Goal: Task Accomplishment & Management: Manage account settings

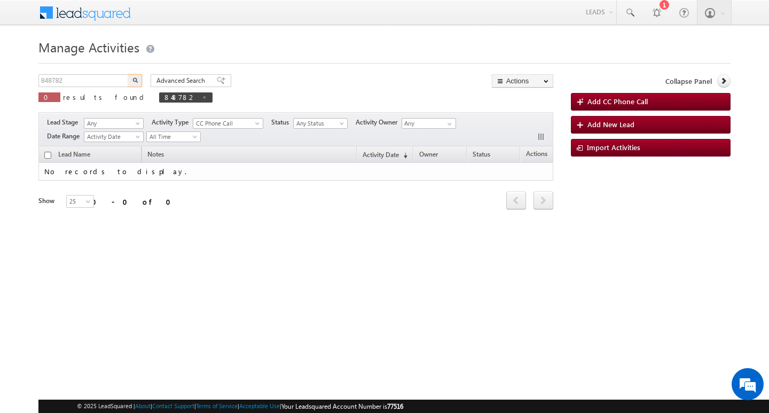
click at [80, 79] on input "848782" at bounding box center [83, 80] width 91 height 13
type input "Search Activities"
click at [114, 79] on input "text" at bounding box center [83, 80] width 91 height 13
paste input "870465"
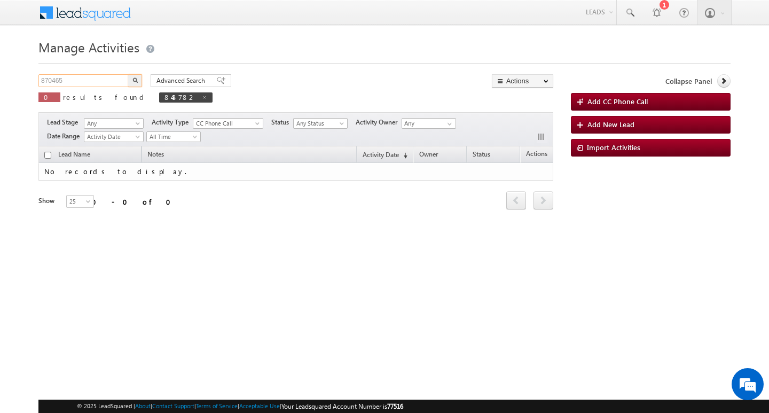
type input "870465"
click at [128, 74] on button "button" at bounding box center [135, 80] width 14 height 13
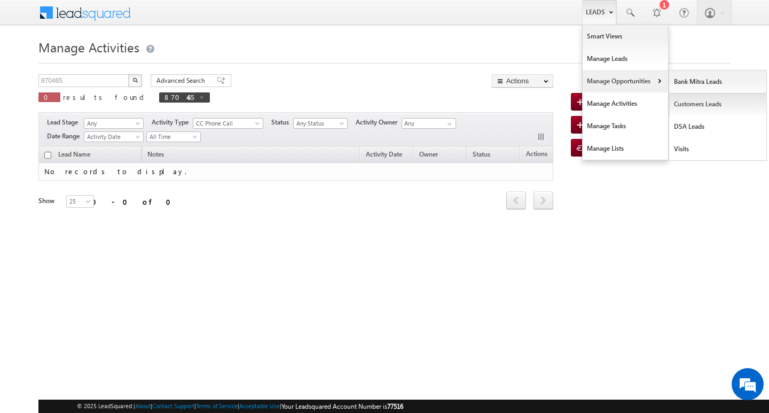
click at [682, 102] on link "Customers Leads" at bounding box center [718, 104] width 98 height 22
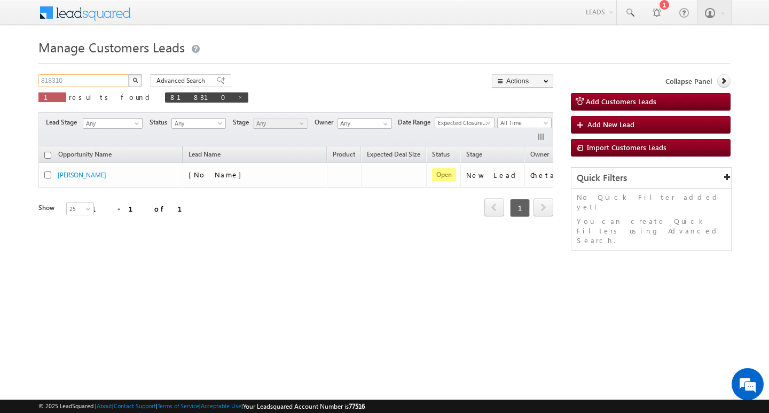
click at [85, 79] on input "818310" at bounding box center [83, 80] width 91 height 13
paste input "870465"
type input "870465"
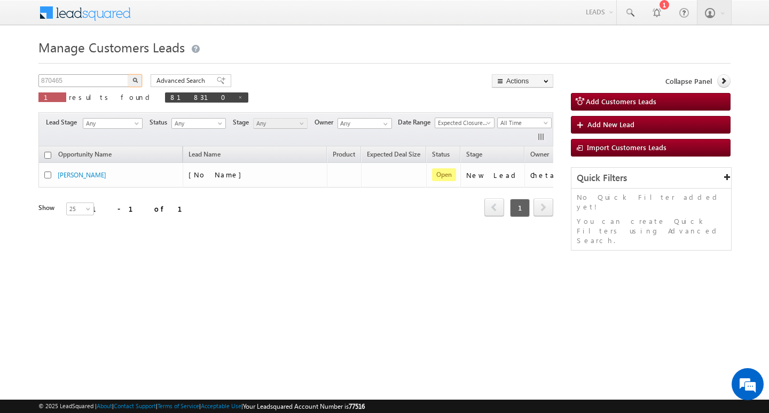
click at [128, 74] on button "button" at bounding box center [135, 80] width 14 height 13
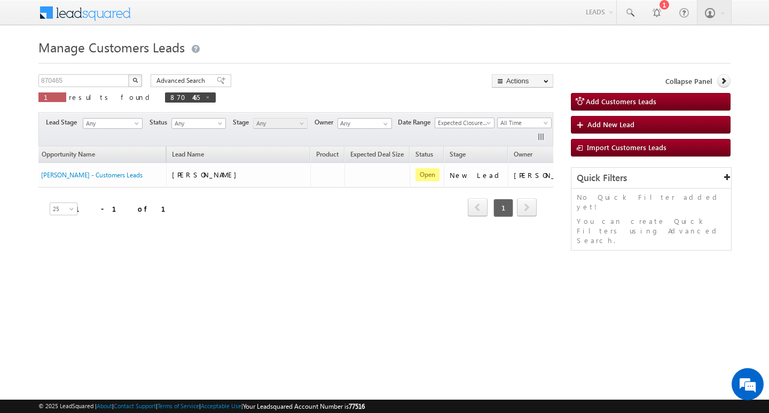
scroll to position [0, 43]
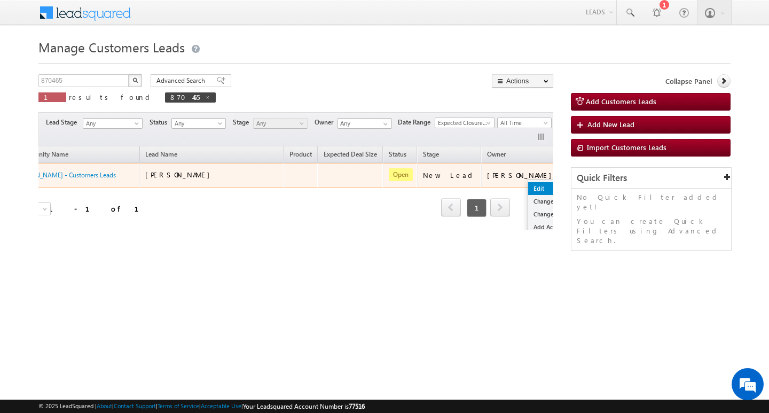
click at [528, 182] on link "Edit" at bounding box center [554, 188] width 53 height 13
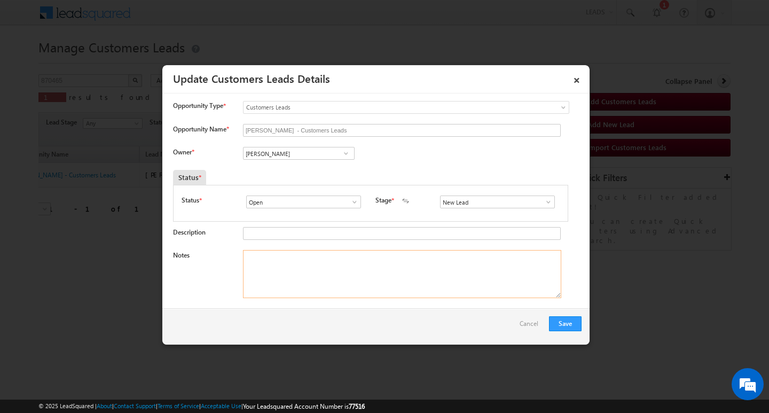
click at [353, 287] on textarea "Notes" at bounding box center [402, 274] width 318 height 48
click at [311, 162] on div "Owner * Vikas Halwai Vikas Halwai Vikas Halwai" at bounding box center [377, 156] width 409 height 18
click at [318, 149] on input "[PERSON_NAME]" at bounding box center [299, 153] width 112 height 13
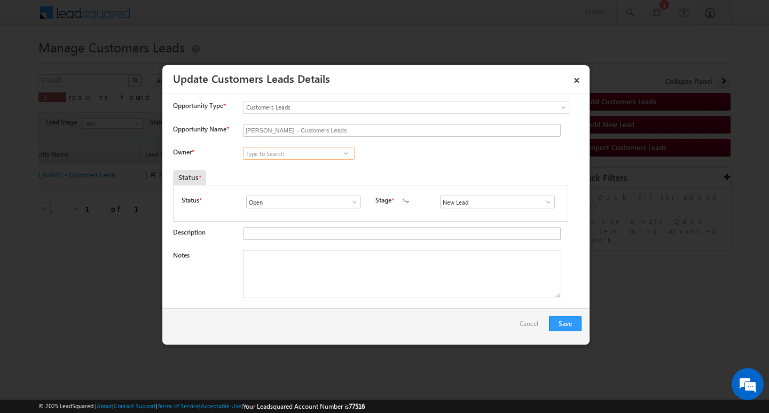
click at [325, 151] on input at bounding box center [299, 153] width 112 height 13
paste input "[PERSON_NAME]"
click at [323, 169] on link "[PERSON_NAME] [PERSON_NAME][EMAIL_ADDRESS][DOMAIN_NAME]" at bounding box center [299, 170] width 112 height 20
type input "[PERSON_NAME]"
click at [324, 316] on div "Save Cancel" at bounding box center [375, 326] width 427 height 36
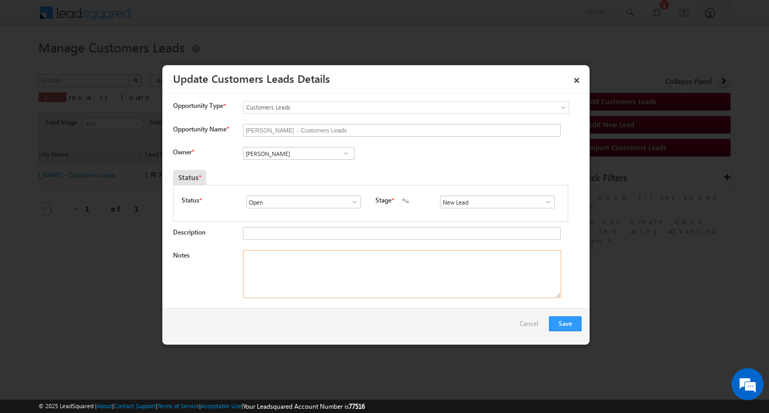
click at [290, 280] on textarea "Notes" at bounding box center [402, 274] width 318 height 48
click at [347, 268] on textarea "Notes" at bounding box center [402, 274] width 318 height 48
paste textarea "Customer Name:[PERSON_NAME]/ AG : 40/ JOB / MOTHE INCOME 50K / WORAK EXPW : 15/…"
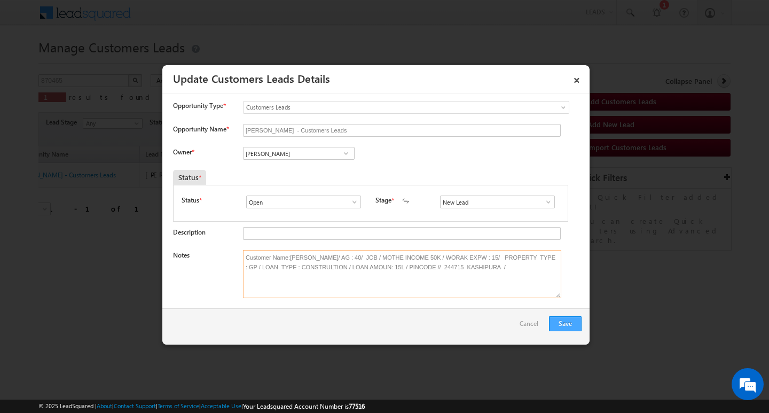
type textarea "Customer Name:[PERSON_NAME]/ AG : 40/ JOB / MOTHE INCOME 50K / WORAK EXPW : 15/…"
click at [564, 324] on button "Save" at bounding box center [565, 323] width 33 height 15
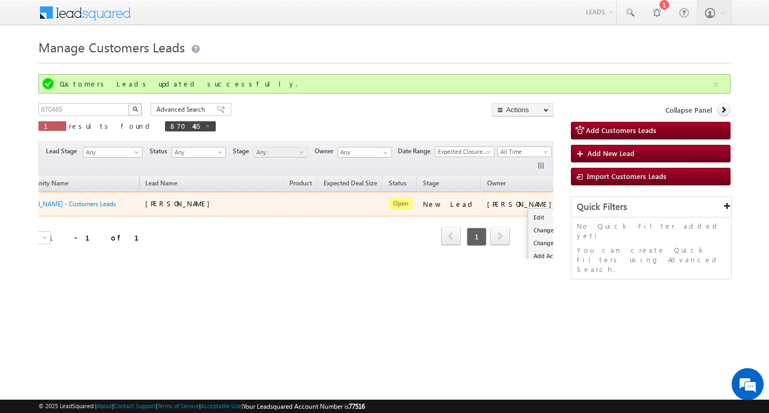
click at [571, 200] on button "button" at bounding box center [576, 203] width 11 height 11
click at [528, 212] on link "Edit" at bounding box center [554, 217] width 53 height 13
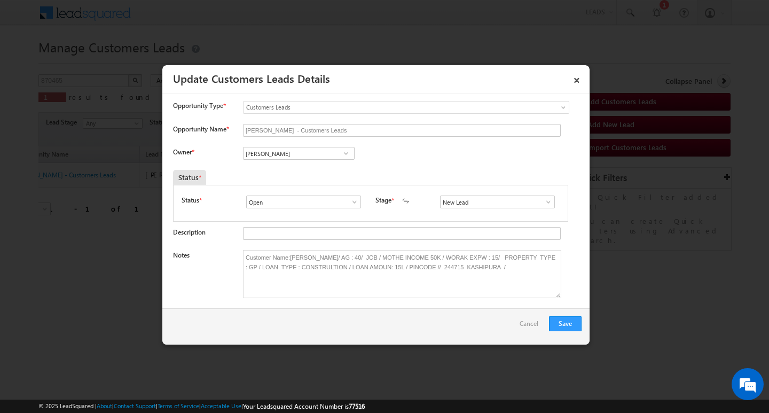
click at [543, 202] on span at bounding box center [548, 202] width 11 height 9
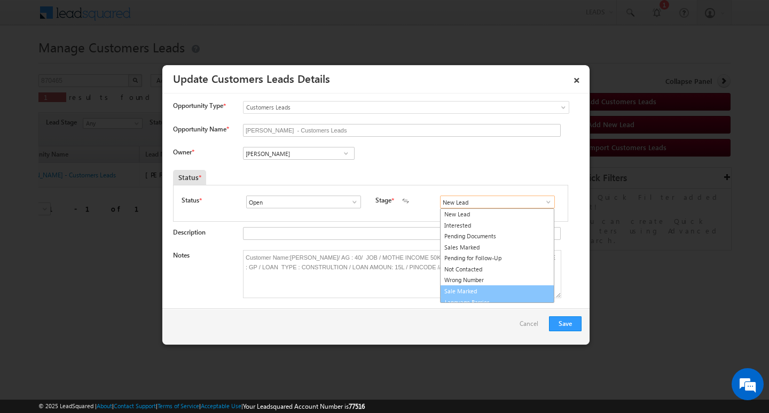
scroll to position [6, 0]
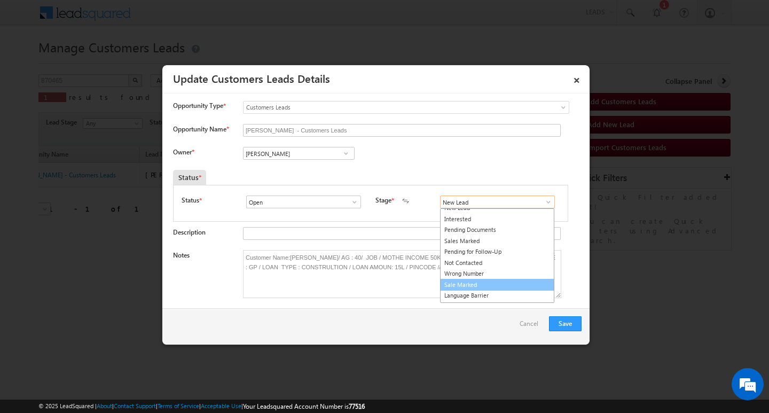
click at [512, 279] on link "Sale Marked" at bounding box center [497, 285] width 114 height 12
type input "Sale Marked"
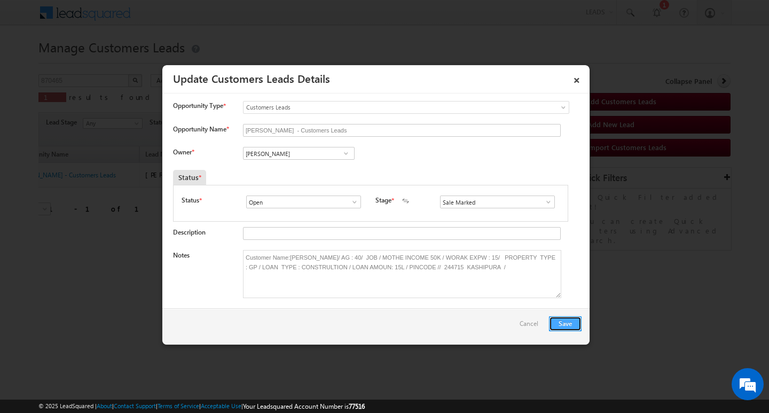
click at [563, 322] on button "Save" at bounding box center [565, 323] width 33 height 15
